Goal: Information Seeking & Learning: Find specific fact

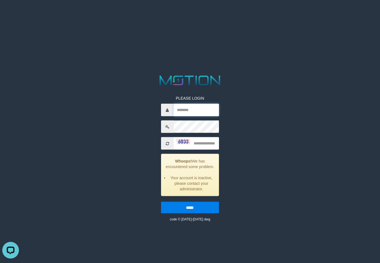
type input "*********"
click at [208, 143] on input "text" at bounding box center [196, 143] width 45 height 13
type input "****"
click at [161, 202] on input "*****" at bounding box center [190, 208] width 58 height 12
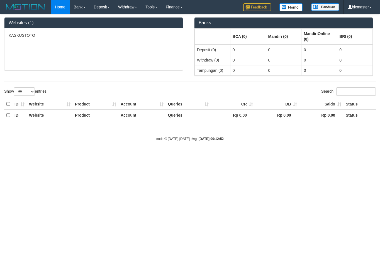
select select "***"
drag, startPoint x: 330, startPoint y: 152, endPoint x: 325, endPoint y: 152, distance: 4.5
click at [330, 152] on body "Toggle navigation Home Bank Account List Load By Website Group [ITOTO] KASKUSTO…" at bounding box center [190, 77] width 380 height 155
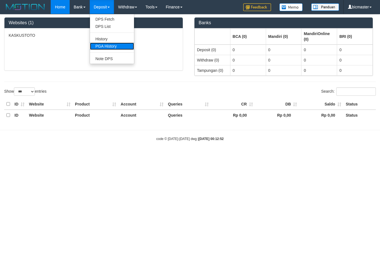
click at [108, 48] on link "PGA History" at bounding box center [112, 46] width 44 height 7
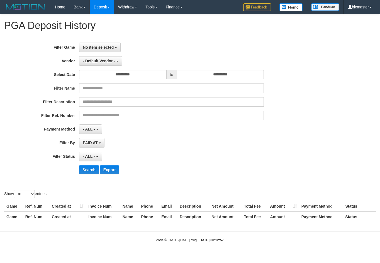
select select
select select "**"
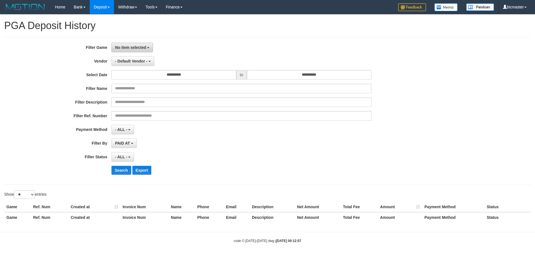
click at [121, 44] on button "No item selected" at bounding box center [132, 47] width 42 height 9
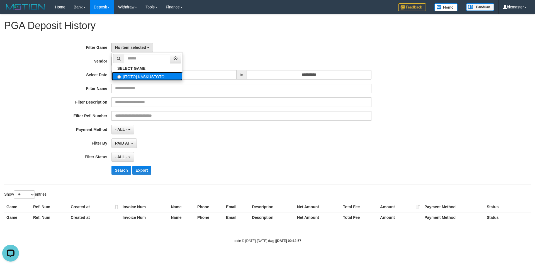
click at [132, 75] on label "[ITOTO] KASKUSTOTO" at bounding box center [147, 76] width 71 height 8
select select "****"
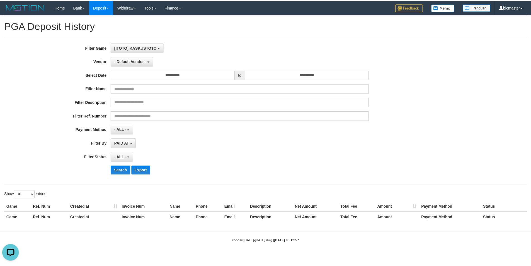
scroll to position [5, 0]
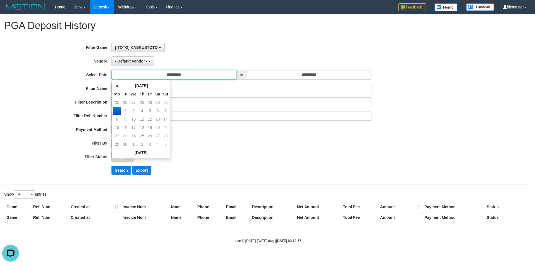
click at [177, 77] on input "**********" at bounding box center [173, 74] width 125 height 9
click at [117, 103] on td "25" at bounding box center [117, 102] width 8 height 8
type input "**********"
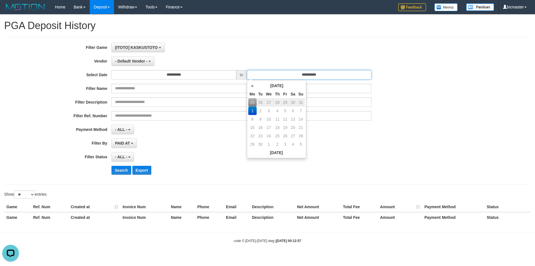
click at [297, 75] on input "**********" at bounding box center [309, 74] width 125 height 9
click at [303, 103] on td "31" at bounding box center [301, 102] width 8 height 8
type input "**********"
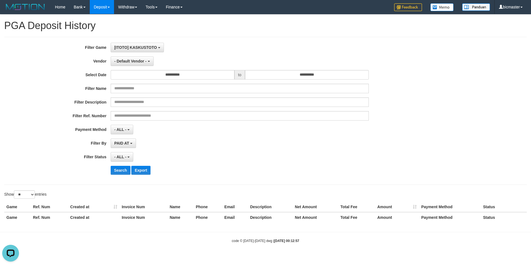
click at [342, 160] on div "- ALL - SELECT ALL - ALL - SELECT STATUS PENDING/UNPAID PAID CANCELED EXPIRED" at bounding box center [240, 156] width 258 height 9
click at [137, 63] on span "- Default Vendor -" at bounding box center [130, 61] width 32 height 4
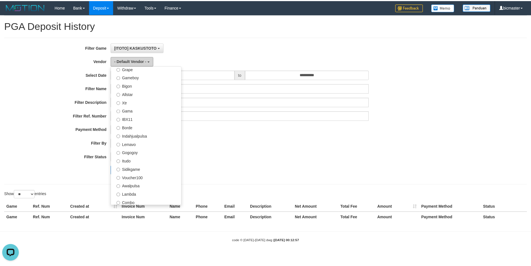
scroll to position [183, 0]
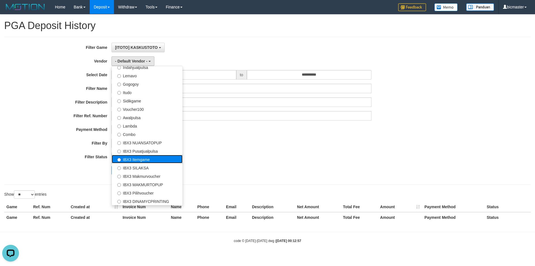
click at [143, 157] on label "IBX3 Itemgame" at bounding box center [147, 159] width 71 height 8
select select "**********"
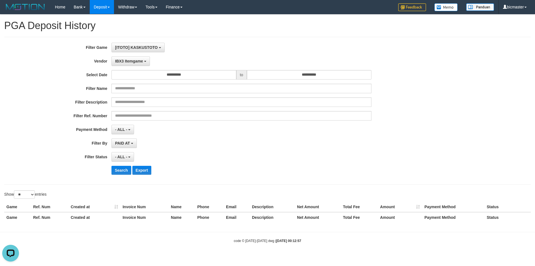
click at [127, 162] on div "**********" at bounding box center [223, 111] width 446 height 136
click at [127, 156] on span "- ALL -" at bounding box center [121, 156] width 12 height 4
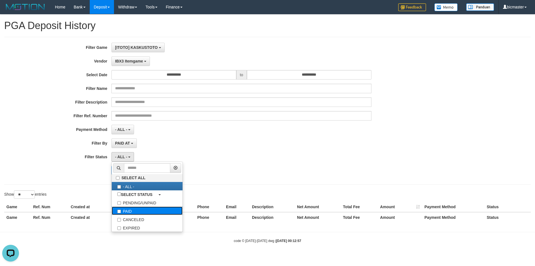
click at [124, 213] on label "PAID" at bounding box center [147, 210] width 71 height 8
select select "*"
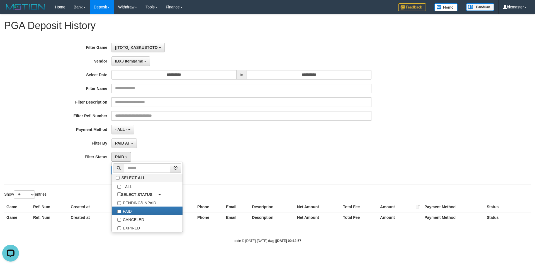
click at [295, 151] on div "**********" at bounding box center [223, 111] width 446 height 136
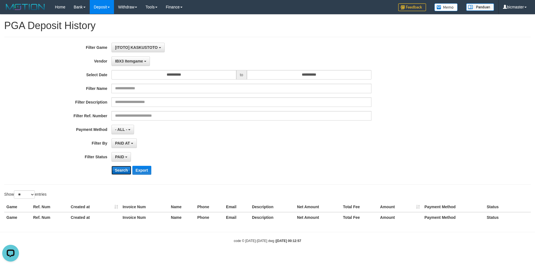
click at [120, 167] on button "Search" at bounding box center [121, 170] width 20 height 9
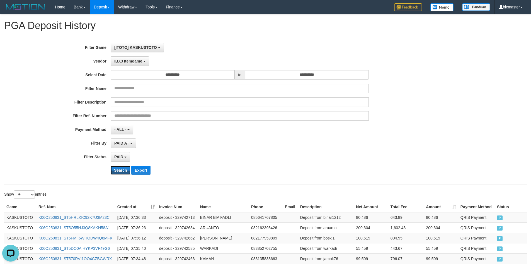
scroll to position [259, 0]
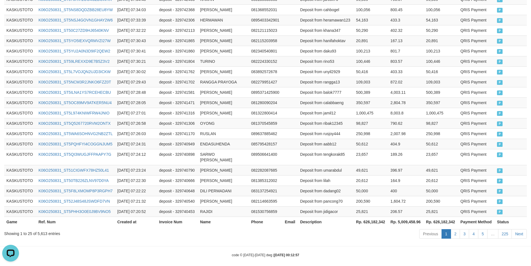
click at [378, 216] on th "Rp. 626,182,342" at bounding box center [371, 221] width 35 height 10
copy th "626,182,342"
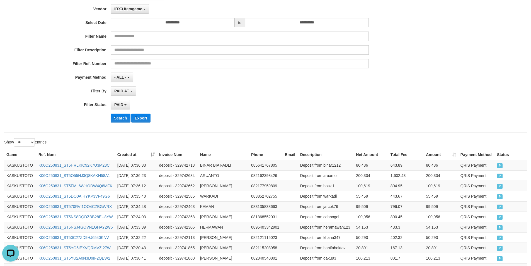
scroll to position [0, 0]
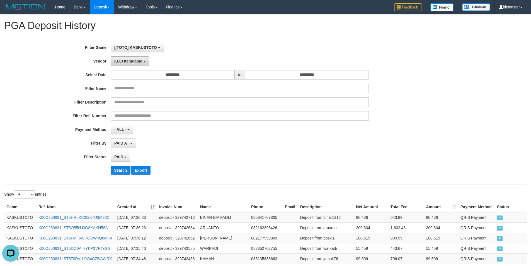
click at [132, 61] on span "IBX3 Itemgame" at bounding box center [128, 61] width 28 height 4
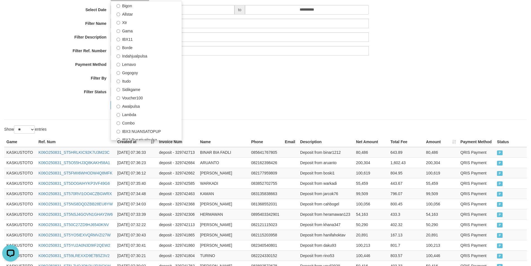
scroll to position [118, 0]
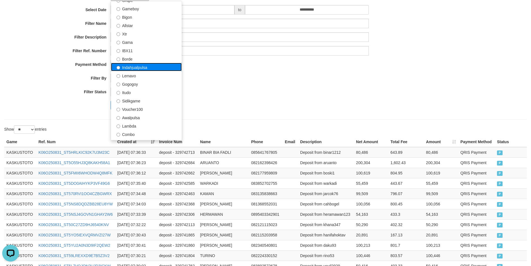
click at [138, 68] on label "Indahjualpulsa" at bounding box center [146, 67] width 71 height 8
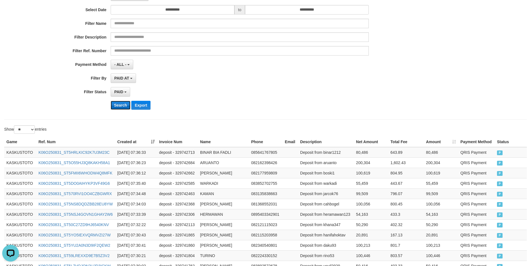
click at [125, 106] on button "Search" at bounding box center [121, 105] width 20 height 9
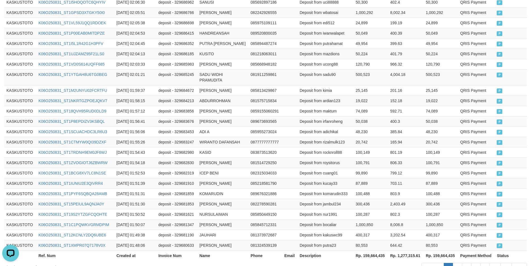
scroll to position [264, 0]
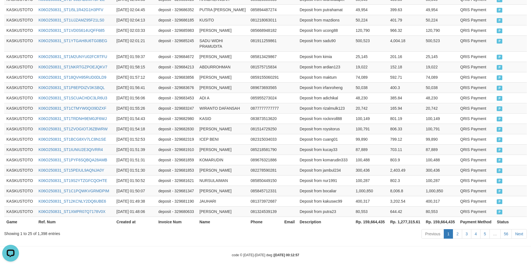
click at [368, 216] on th "Rp. 159,664,435" at bounding box center [370, 221] width 35 height 10
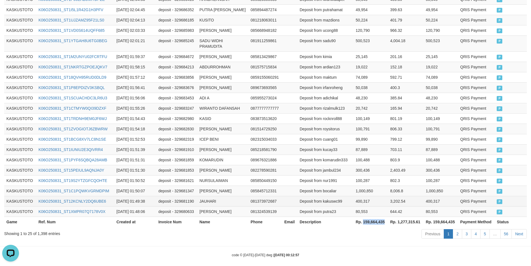
copy th "159,664,435"
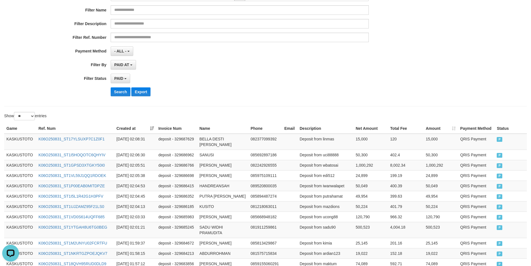
scroll to position [4, 0]
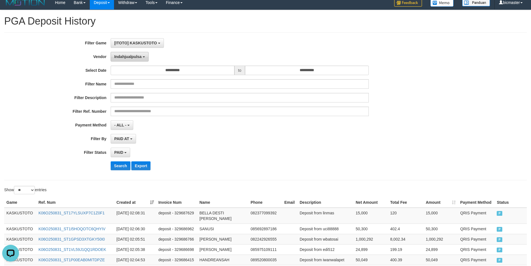
click at [134, 54] on button "Indahjualpulsa" at bounding box center [130, 56] width 38 height 9
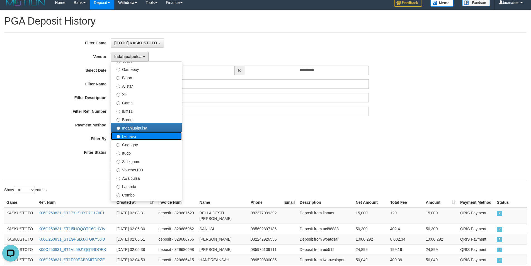
click at [127, 139] on label "Lemavo" at bounding box center [146, 136] width 71 height 8
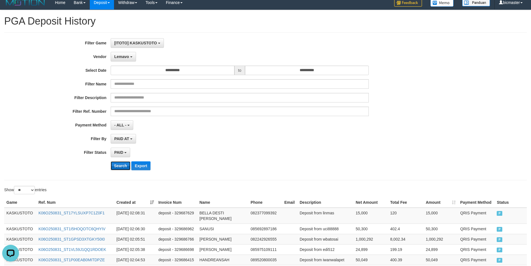
click at [120, 164] on button "Search" at bounding box center [121, 165] width 20 height 9
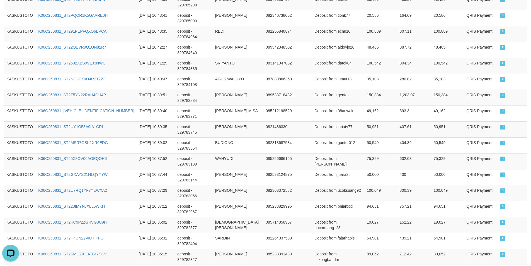
scroll to position [264, 0]
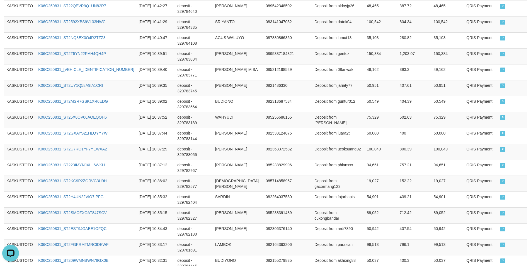
drag, startPoint x: 374, startPoint y: 218, endPoint x: 481, endPoint y: 203, distance: 108.0
copy th "212,667,581"
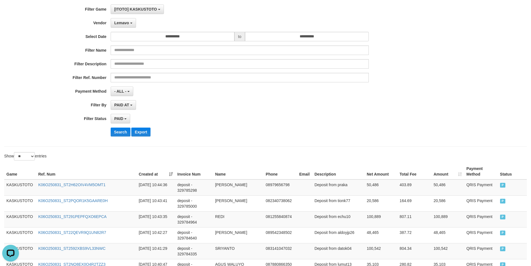
scroll to position [0, 0]
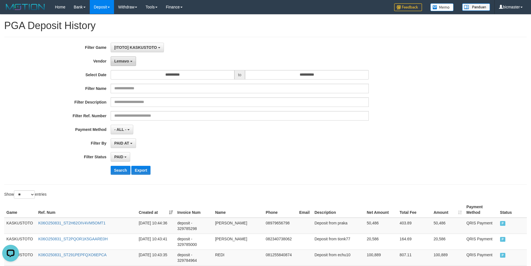
click at [118, 59] on span "Lemavo" at bounding box center [121, 61] width 15 height 4
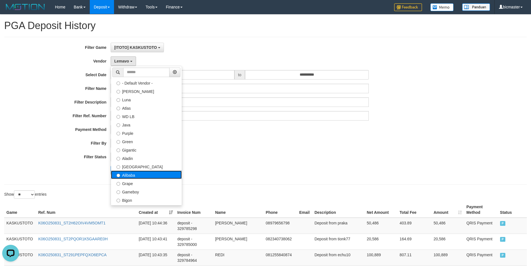
click at [132, 176] on label "Alibaba" at bounding box center [146, 174] width 71 height 8
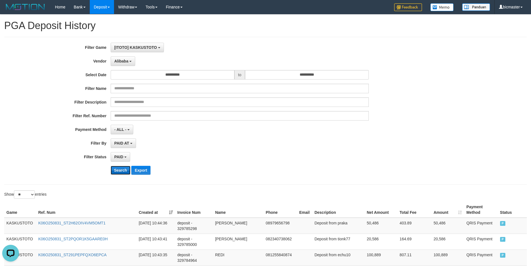
click at [127, 172] on button "Search" at bounding box center [121, 170] width 20 height 9
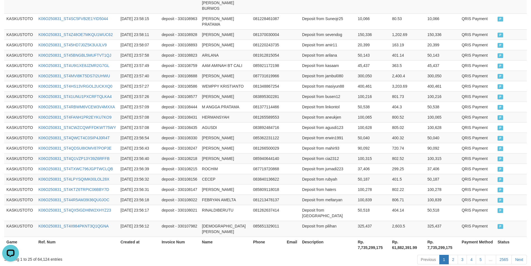
scroll to position [292, 0]
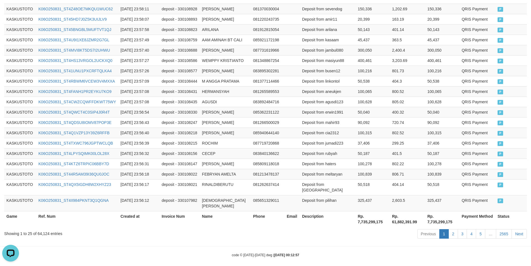
click at [368, 218] on th "Rp. 7,735,299,175" at bounding box center [372, 219] width 34 height 16
click at [371, 217] on th "Rp. 7,735,299,175" at bounding box center [372, 219] width 34 height 16
copy th "7,735,299,175"
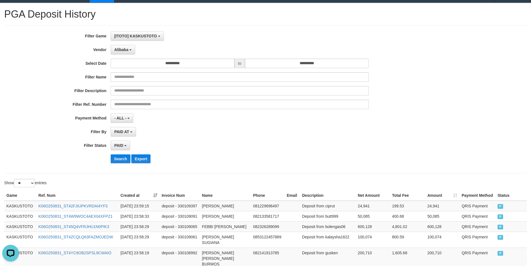
scroll to position [0, 0]
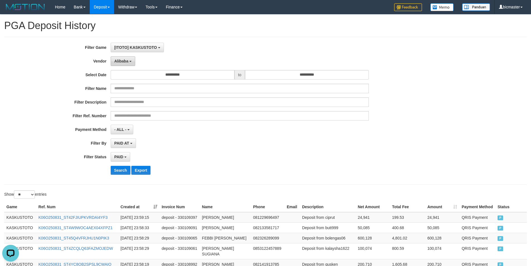
click at [129, 60] on button "Alibaba" at bounding box center [123, 60] width 25 height 9
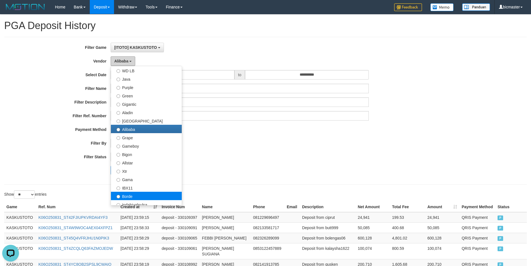
scroll to position [65, 0]
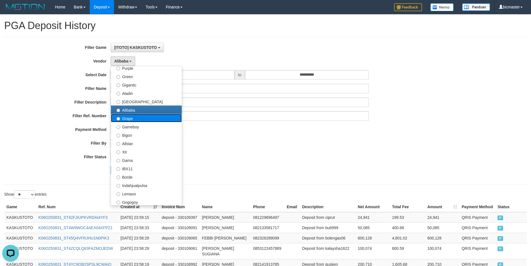
click at [130, 121] on label "Grape" at bounding box center [146, 118] width 71 height 8
select select "**********"
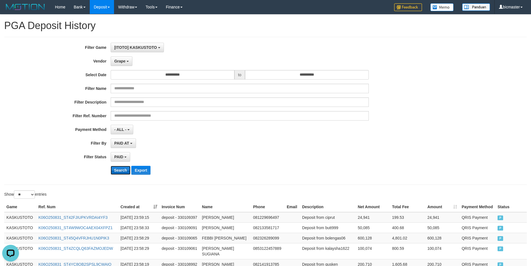
click at [117, 170] on button "Search" at bounding box center [121, 170] width 20 height 9
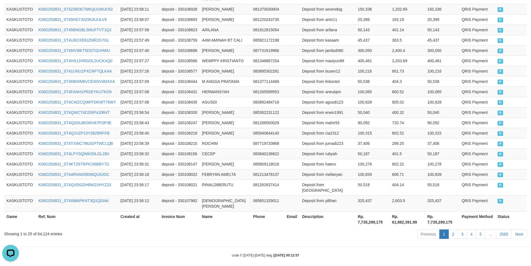
scroll to position [292, 0]
click at [368, 215] on th "Rp. 7,735,299,175" at bounding box center [372, 219] width 34 height 16
copy th "7,735,299,175"
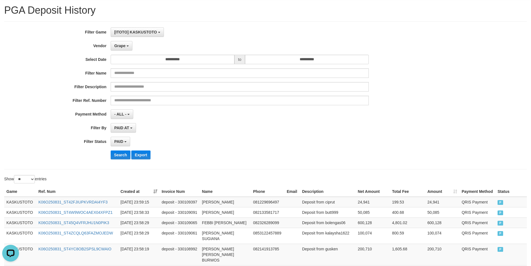
scroll to position [0, 0]
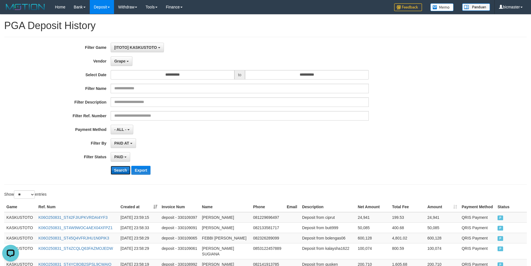
click at [117, 170] on button "Search" at bounding box center [121, 170] width 20 height 9
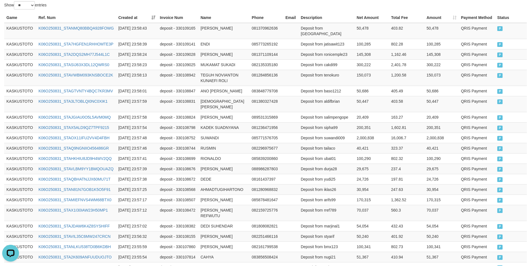
scroll to position [276, 0]
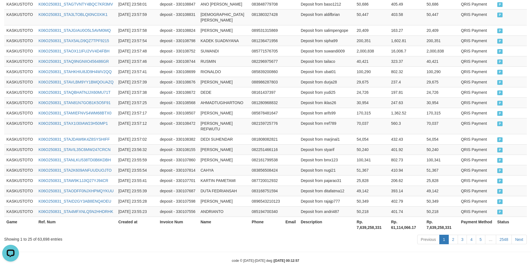
click at [363, 216] on th "Rp. 7,639,258,331" at bounding box center [371, 224] width 34 height 16
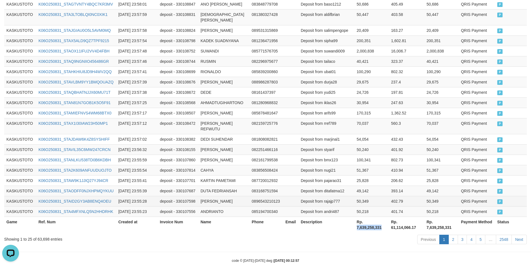
copy th "7,639,258,331"
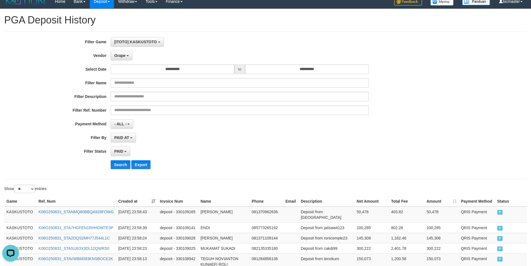
scroll to position [0, 0]
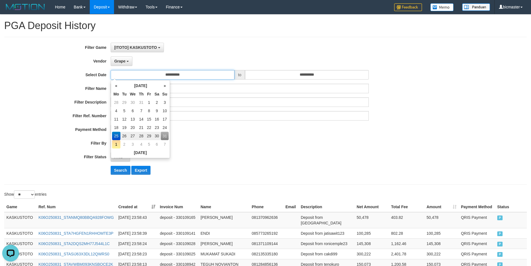
click at [178, 77] on input "**********" at bounding box center [173, 74] width 124 height 9
click at [166, 137] on td "31" at bounding box center [165, 136] width 8 height 8
type input "**********"
click at [262, 137] on div "**********" at bounding box center [221, 111] width 443 height 136
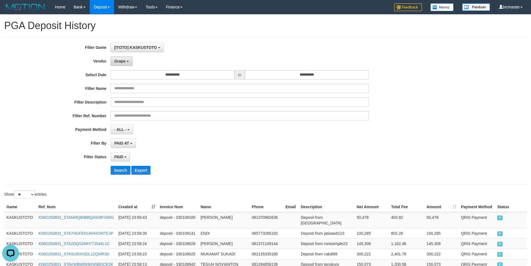
click at [122, 64] on button "Grape" at bounding box center [122, 60] width 22 height 9
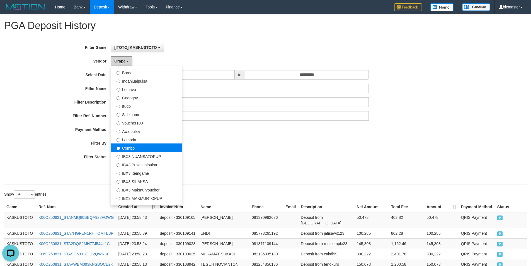
scroll to position [183, 0]
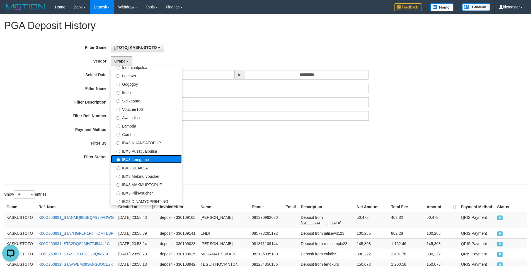
click at [138, 158] on label "IBX3 Itemgame" at bounding box center [146, 159] width 71 height 8
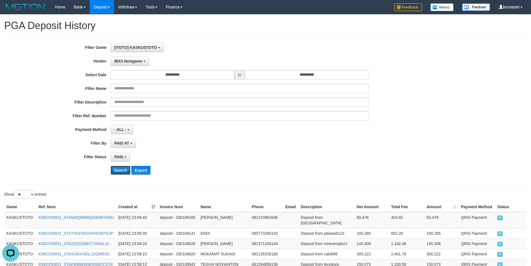
click at [122, 172] on button "Search" at bounding box center [121, 170] width 20 height 9
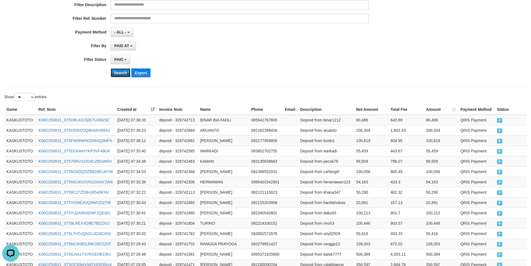
scroll to position [259, 0]
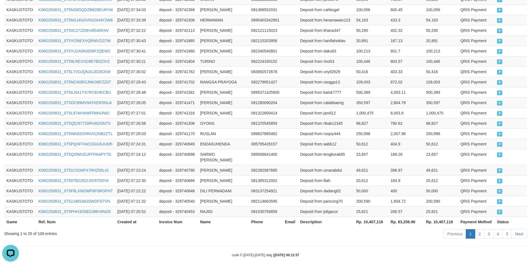
click at [372, 216] on th "Rp. 10,407,118" at bounding box center [371, 221] width 34 height 10
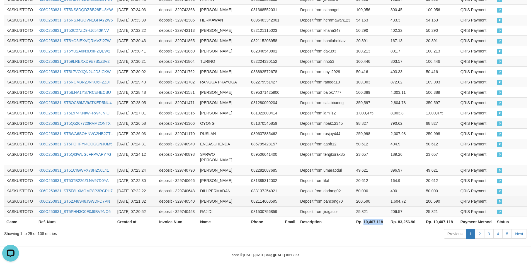
copy th "10,407,118"
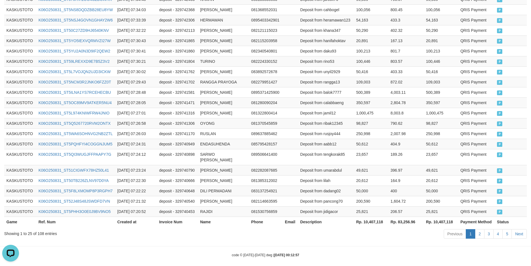
click at [346, 240] on body "Toggle navigation Home Bank Account List Load By Website Group [ITOTO] KASKUSTO…" at bounding box center [265, 6] width 531 height 530
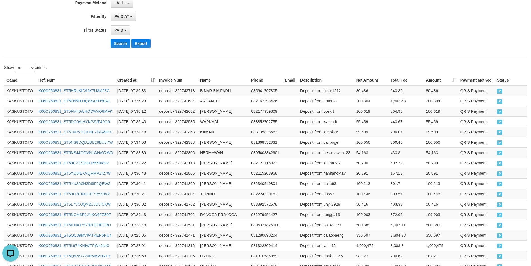
scroll to position [0, 0]
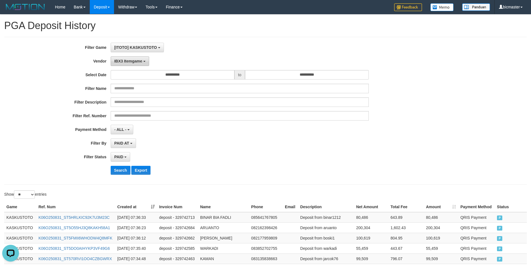
click at [133, 62] on span "IBX3 Itemgame" at bounding box center [128, 61] width 28 height 4
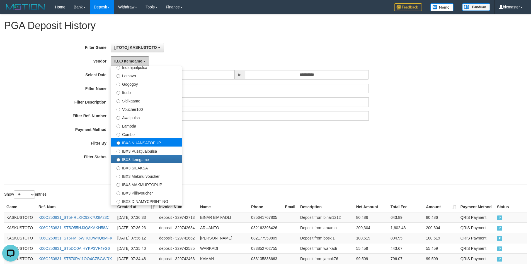
scroll to position [118, 0]
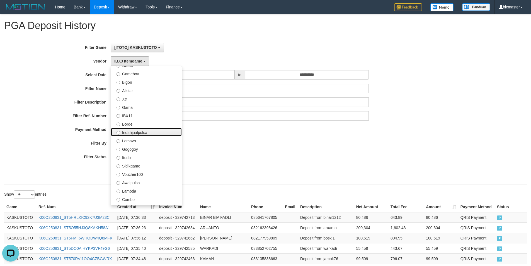
click at [136, 134] on label "Indahjualpulsa" at bounding box center [146, 132] width 71 height 8
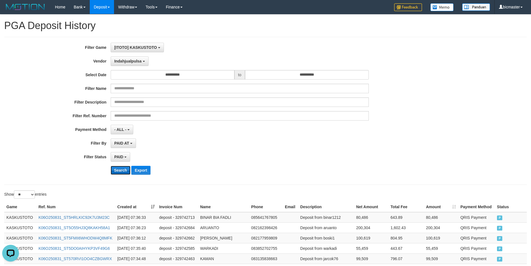
click at [123, 167] on button "Search" at bounding box center [121, 170] width 20 height 9
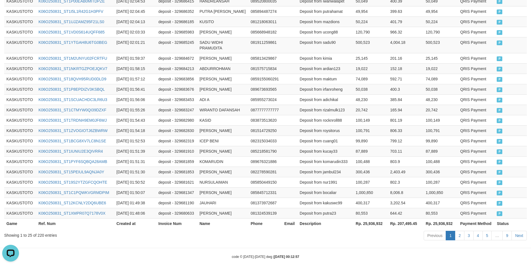
scroll to position [264, 0]
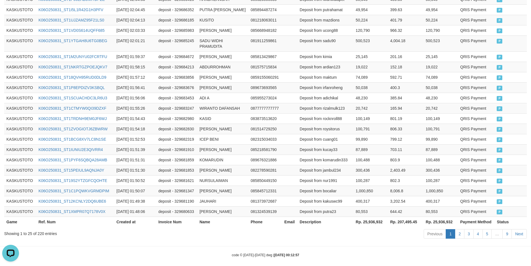
click at [371, 216] on th "Rp. 25,936,932" at bounding box center [370, 221] width 35 height 10
copy th "25,936,932"
click at [326, 252] on div "code © 2012-2018 dwg | 2025/09/01 00:12:57" at bounding box center [265, 255] width 531 height 6
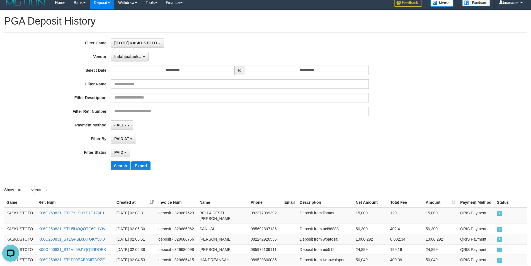
scroll to position [0, 0]
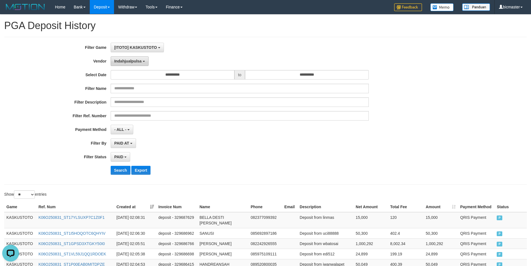
click at [135, 60] on span "Indahjualpulsa" at bounding box center [127, 61] width 27 height 4
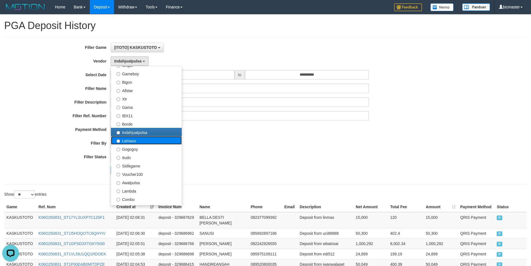
click at [120, 137] on label "Lemavo" at bounding box center [146, 140] width 71 height 8
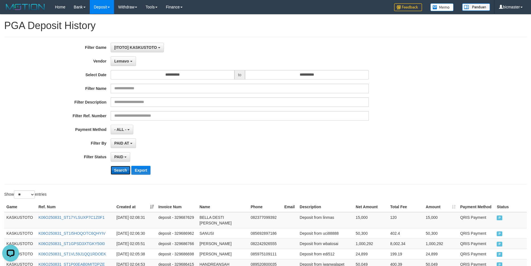
click at [118, 169] on button "Search" at bounding box center [121, 170] width 20 height 9
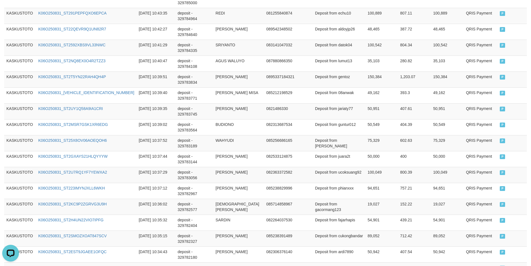
scroll to position [264, 0]
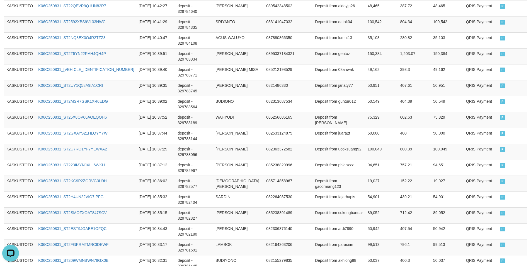
copy th "37,897,135"
click at [330, 239] on body "Toggle navigation Home Bank Account List Load By Website Group [ITOTO] KASKUSTO…" at bounding box center [265, 73] width 531 height 675
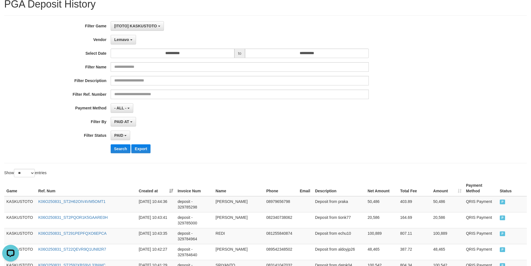
scroll to position [65, 0]
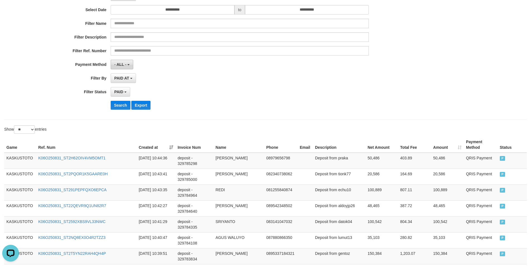
click at [129, 65] on b "button" at bounding box center [128, 64] width 2 height 1
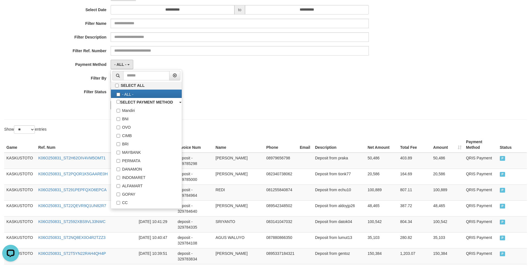
click at [198, 67] on div "- ALL - SELECT ALL - ALL - SELECT PAYMENT METHOD Mandiri BNI OVO CIMB BRI MAYBA…" at bounding box center [240, 64] width 258 height 9
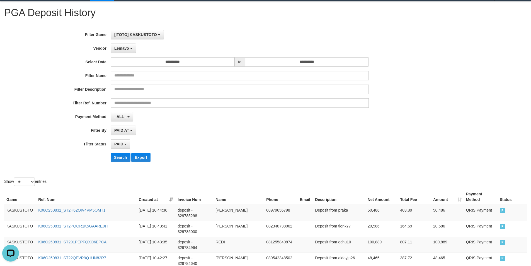
scroll to position [0, 0]
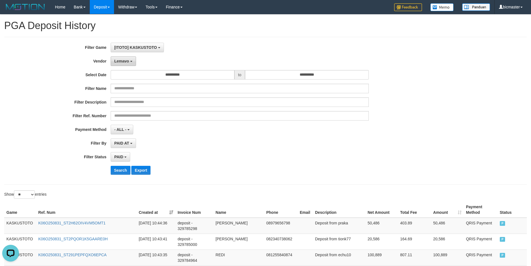
click at [126, 62] on span "Lemavo" at bounding box center [121, 61] width 15 height 4
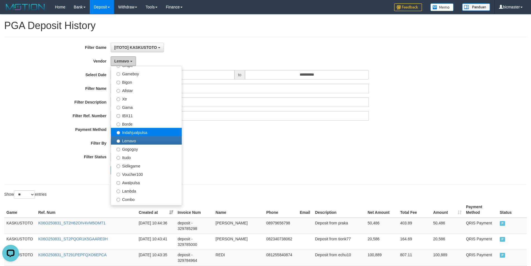
scroll to position [53, 0]
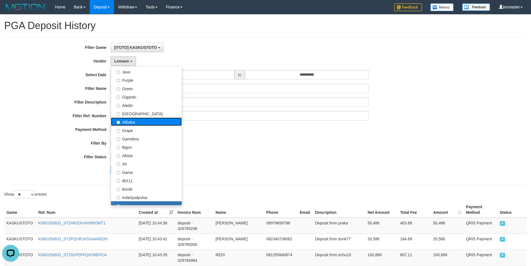
click at [128, 125] on label "Alibaba" at bounding box center [146, 121] width 71 height 8
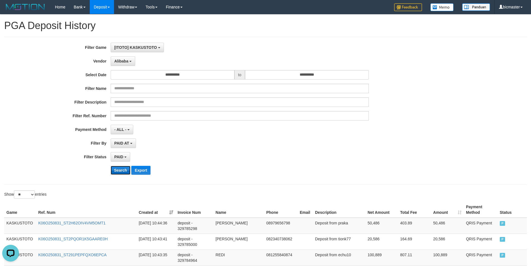
click at [120, 168] on button "Search" at bounding box center [121, 170] width 20 height 9
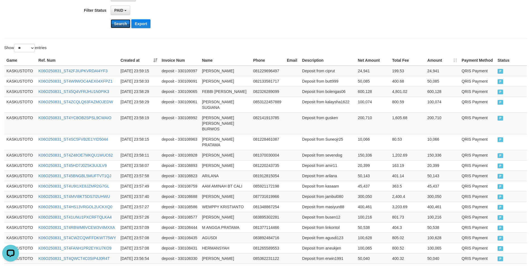
scroll to position [287, 0]
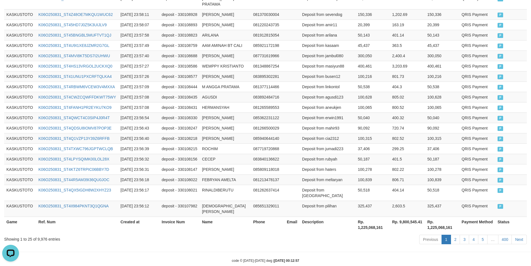
click at [368, 217] on th "Rp. 1,225,068,161" at bounding box center [373, 224] width 34 height 16
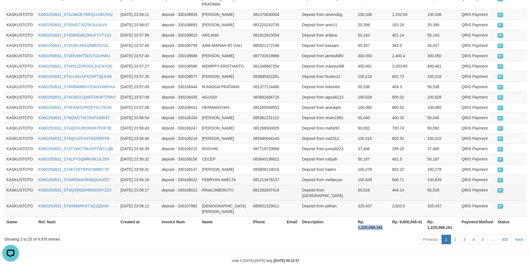
copy th "1,225,068,161"
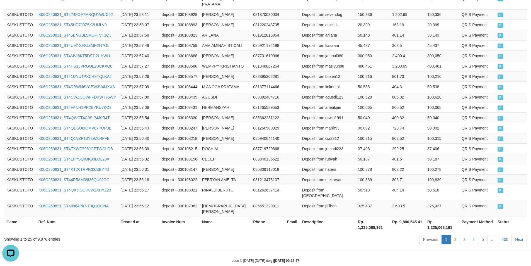
click at [346, 234] on div "Previous 1 2 3 4 5 … 400 Next" at bounding box center [375, 240] width 301 height 12
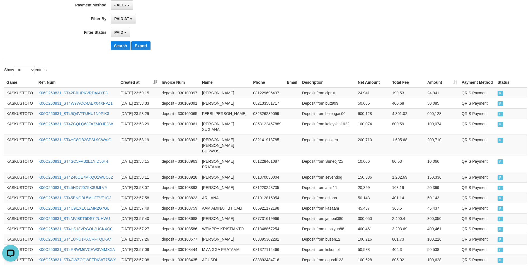
scroll to position [27, 0]
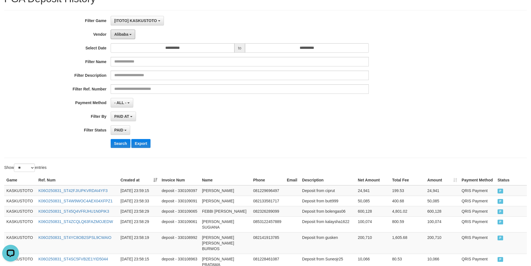
drag, startPoint x: 128, startPoint y: 35, endPoint x: 125, endPoint y: 41, distance: 6.7
click at [128, 35] on button "Alibaba" at bounding box center [123, 34] width 25 height 9
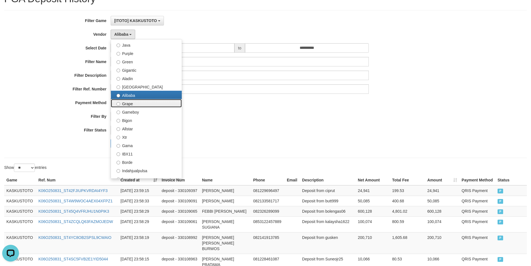
click at [125, 106] on label "Grape" at bounding box center [146, 103] width 71 height 8
select select "**********"
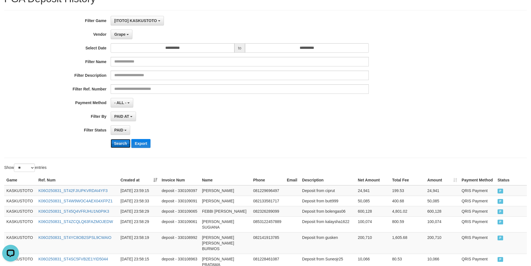
click at [121, 144] on button "Search" at bounding box center [121, 143] width 20 height 9
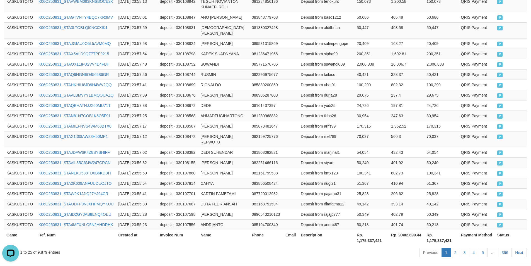
scroll to position [276, 0]
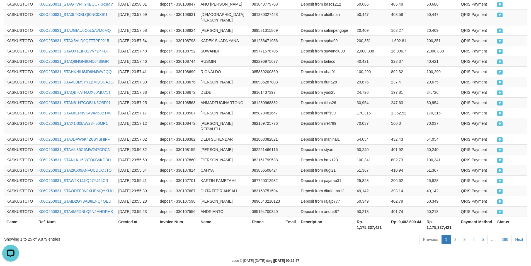
click at [366, 217] on th "Rp. 1,175,337,421" at bounding box center [371, 224] width 34 height 16
click at [286, 258] on strong "2025/09/01 00:12:57" at bounding box center [286, 260] width 25 height 4
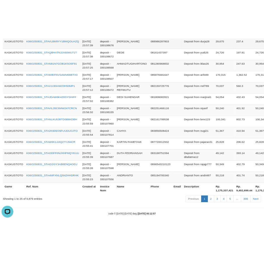
scroll to position [423, 0]
